Goal: Find specific page/section: Find specific page/section

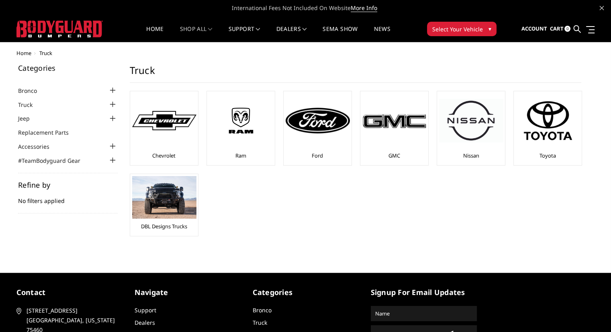
click at [112, 118] on div at bounding box center [113, 119] width 10 height 10
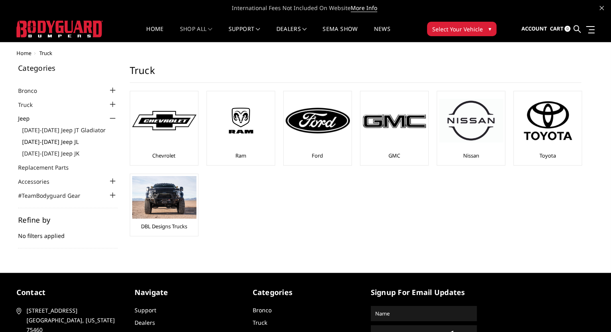
click at [59, 142] on link "[DATE]-[DATE] Jeep JL" at bounding box center [70, 141] width 96 height 8
